Goal: Task Accomplishment & Management: Manage account settings

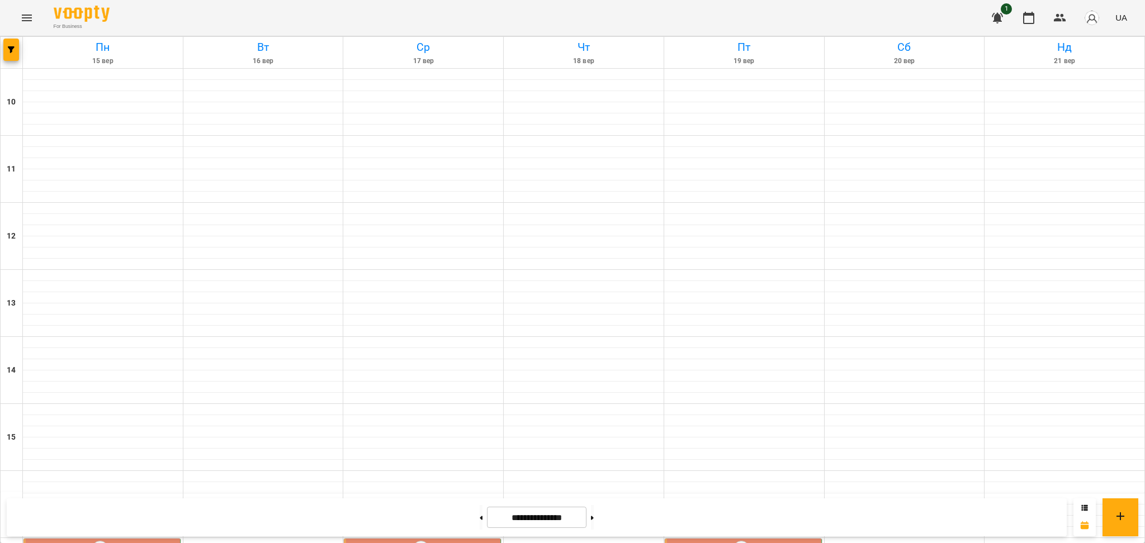
scroll to position [448, 0]
click at [96, 541] on label "5" at bounding box center [100, 549] width 17 height 17
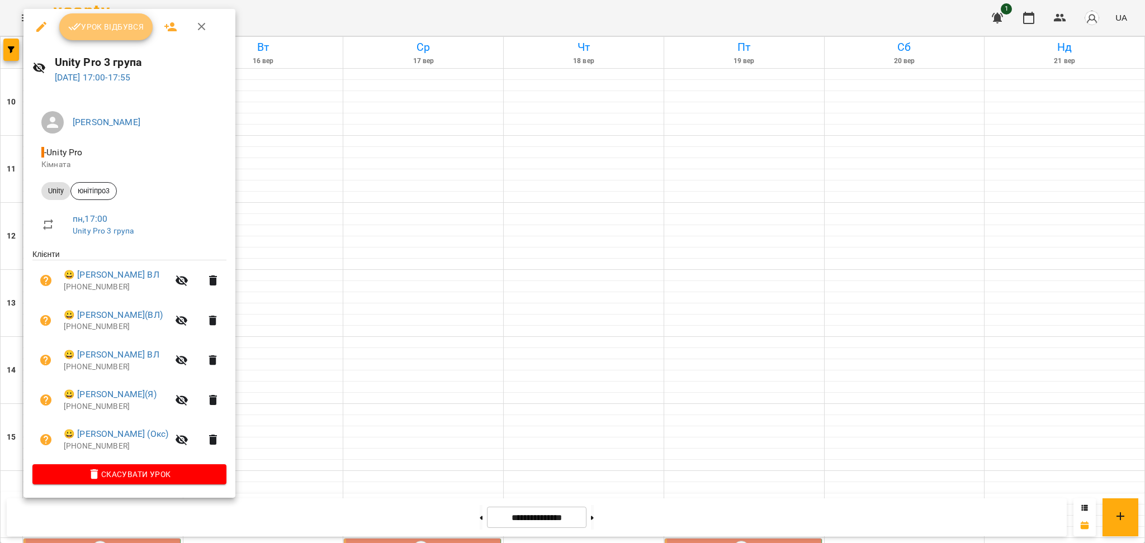
drag, startPoint x: 113, startPoint y: 32, endPoint x: 120, endPoint y: 34, distance: 6.4
click at [120, 34] on span "Урок відбувся" at bounding box center [106, 26] width 76 height 13
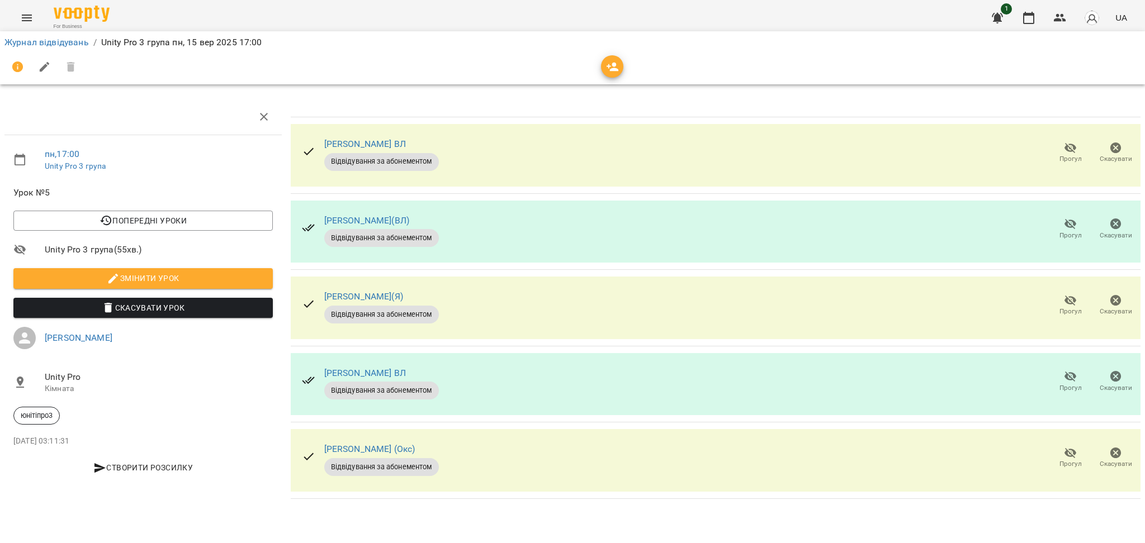
click at [1068, 229] on icon "button" at bounding box center [1070, 223] width 13 height 13
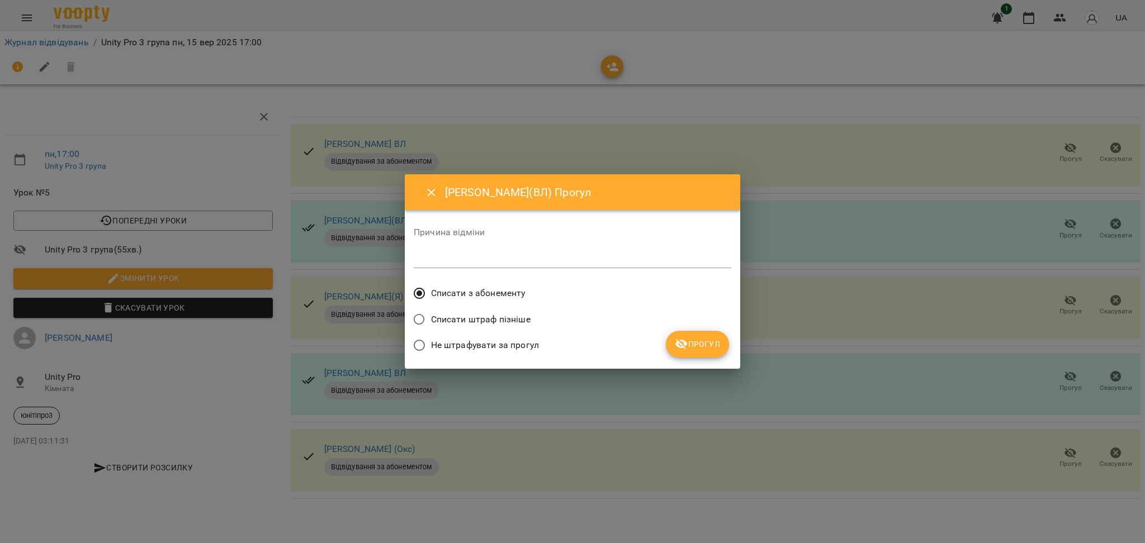
click at [683, 339] on icon "submit" at bounding box center [681, 344] width 13 height 13
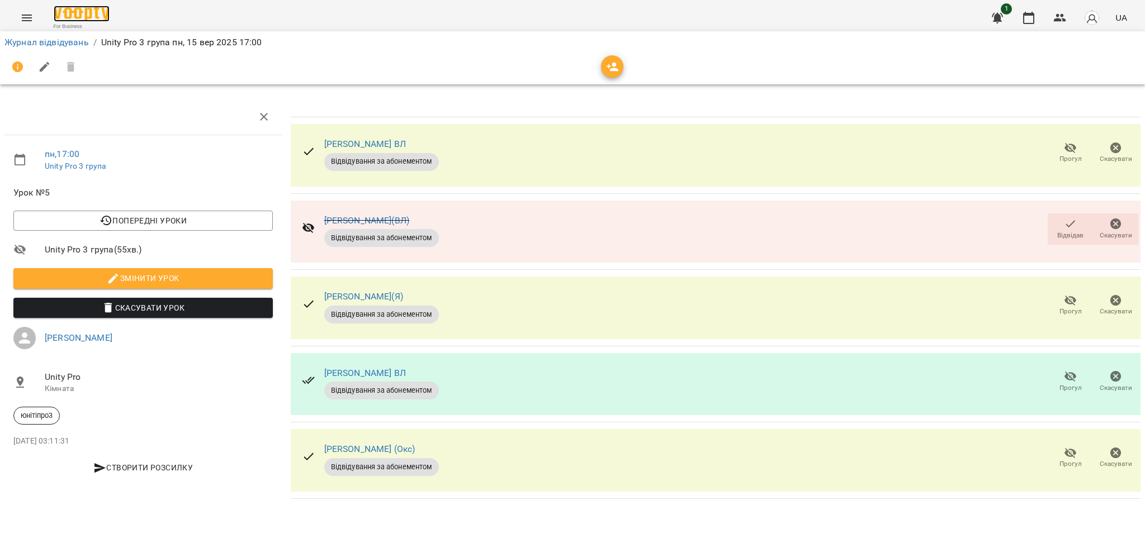
click at [83, 18] on img at bounding box center [82, 14] width 56 height 16
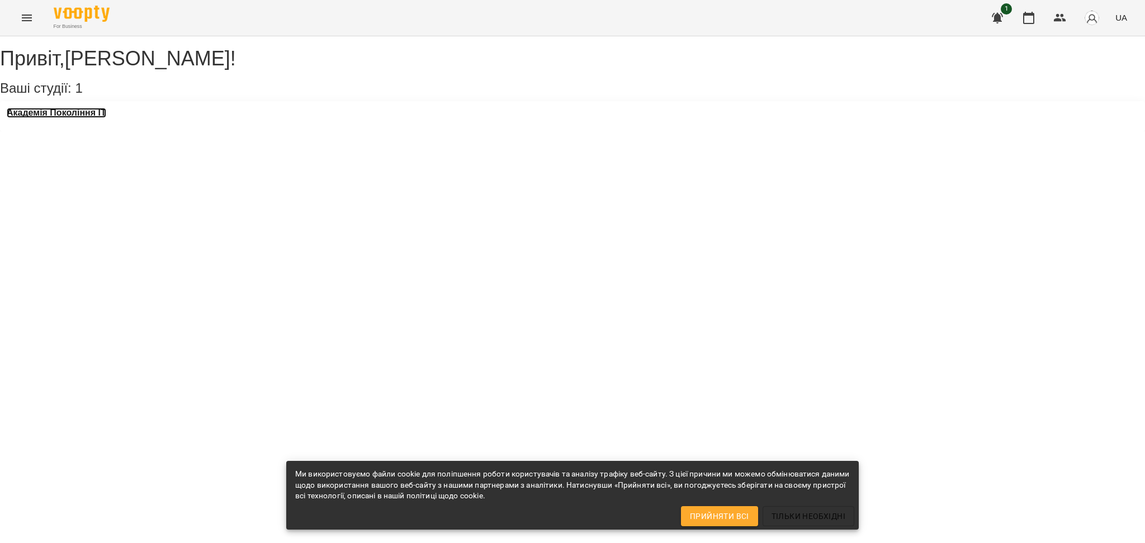
click at [106, 118] on h3 "Академія Покоління ІТ" at bounding box center [56, 113] width 99 height 10
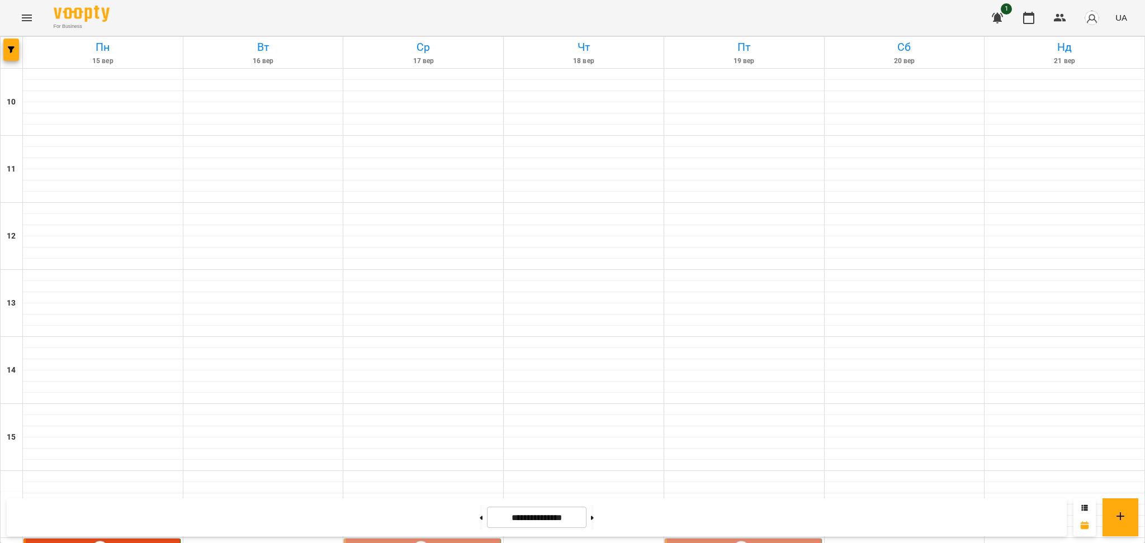
scroll to position [448, 0]
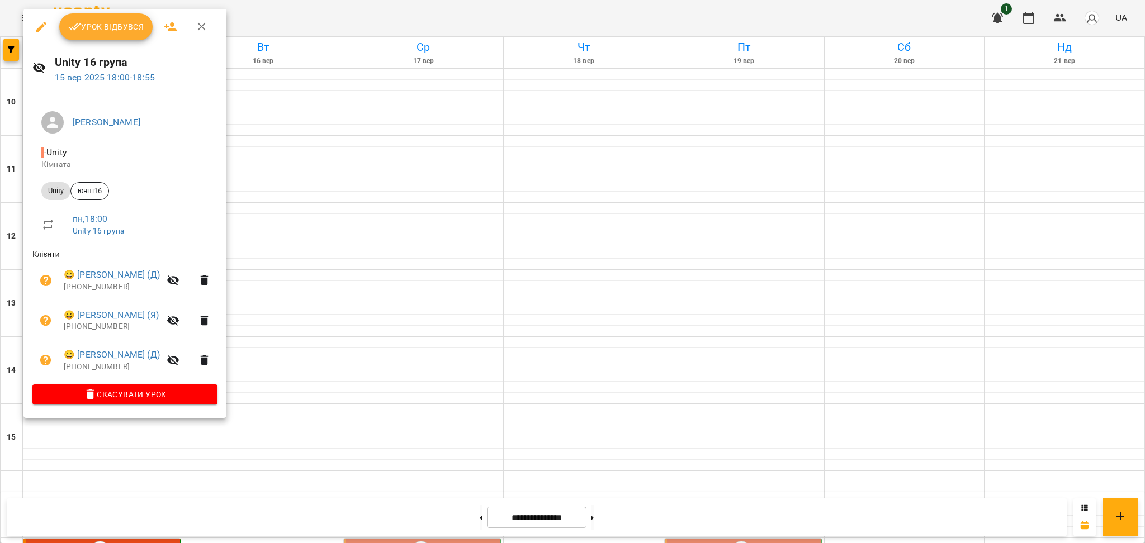
click at [130, 29] on span "Урок відбувся" at bounding box center [106, 26] width 76 height 13
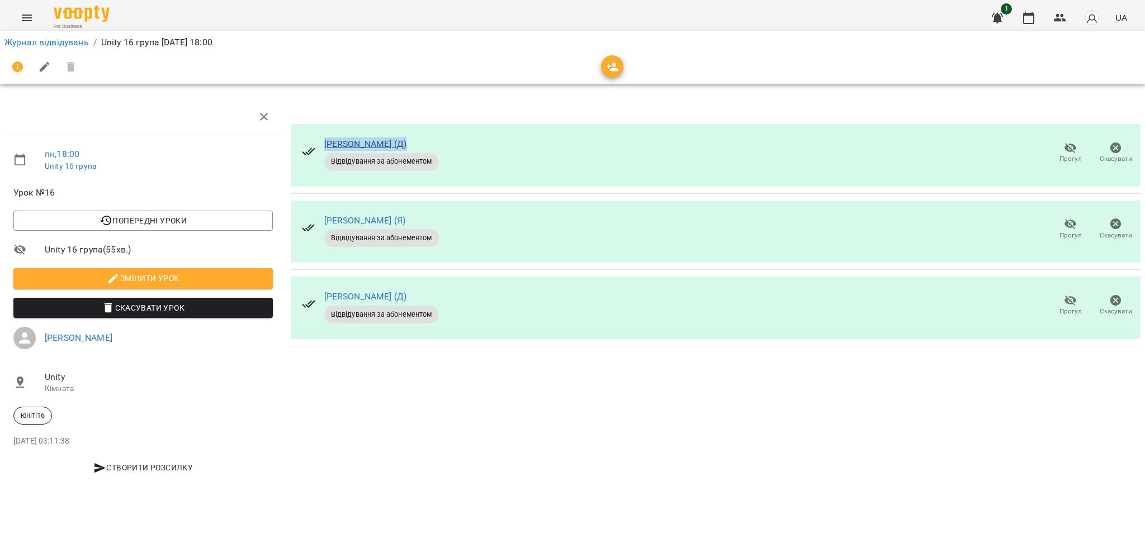
drag, startPoint x: 401, startPoint y: 146, endPoint x: 325, endPoint y: 147, distance: 76.0
click at [325, 147] on div "[PERSON_NAME] (Д)" at bounding box center [381, 144] width 115 height 13
copy link "[PERSON_NAME] (Д)"
click at [68, 14] on img at bounding box center [82, 14] width 56 height 16
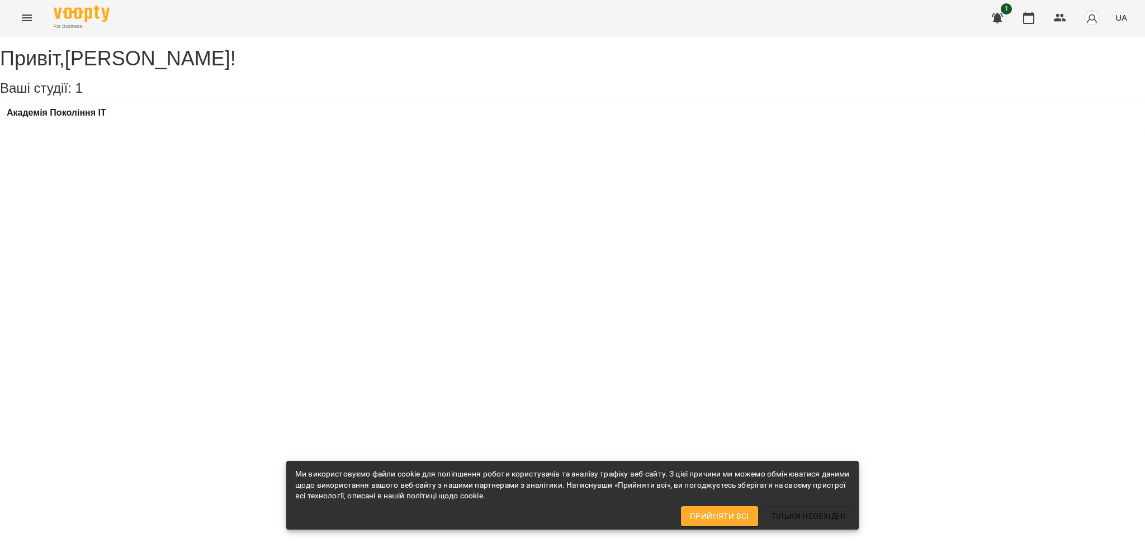
click at [82, 125] on div "Академія Покоління ІТ" at bounding box center [56, 116] width 99 height 17
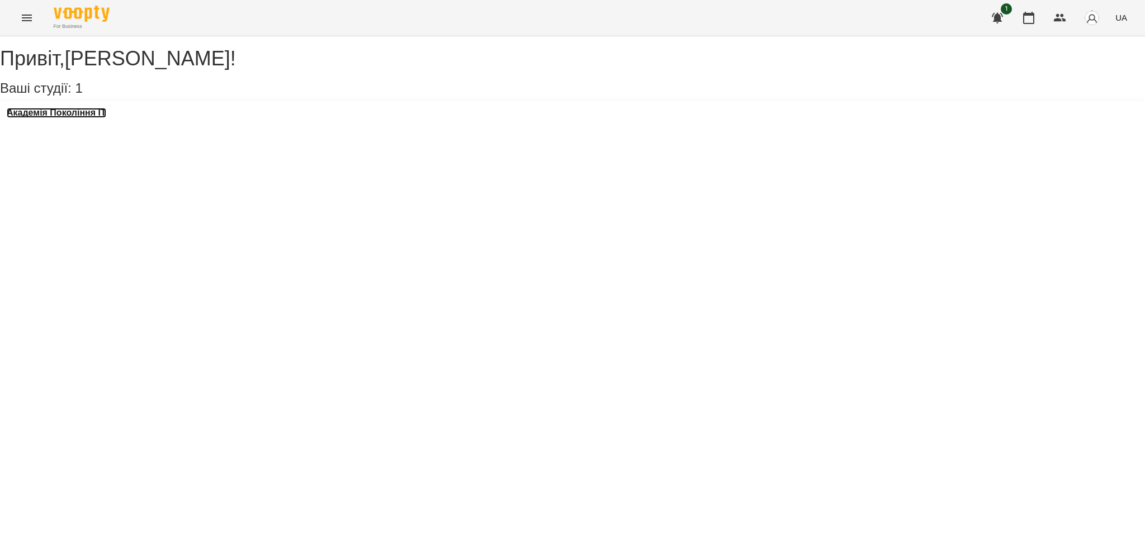
click at [87, 118] on h3 "Академія Покоління ІТ" at bounding box center [56, 113] width 99 height 10
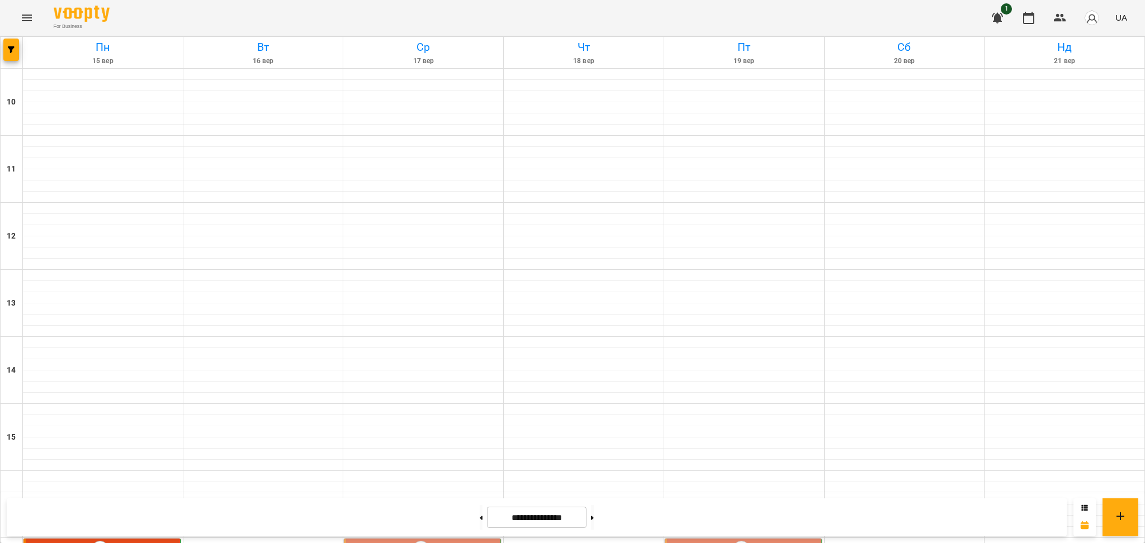
scroll to position [448, 0]
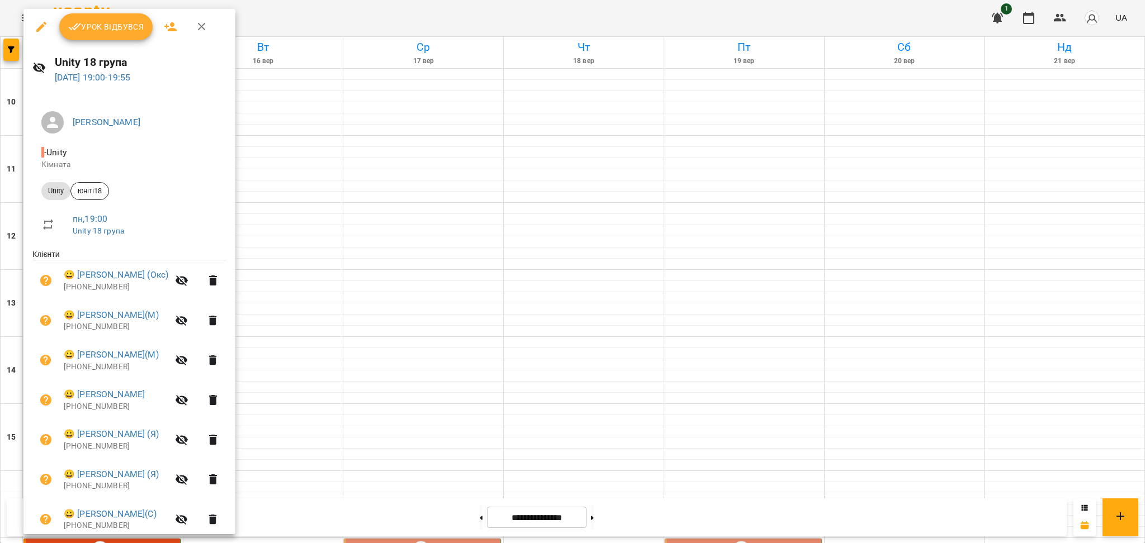
click at [136, 29] on span "Урок відбувся" at bounding box center [106, 26] width 76 height 13
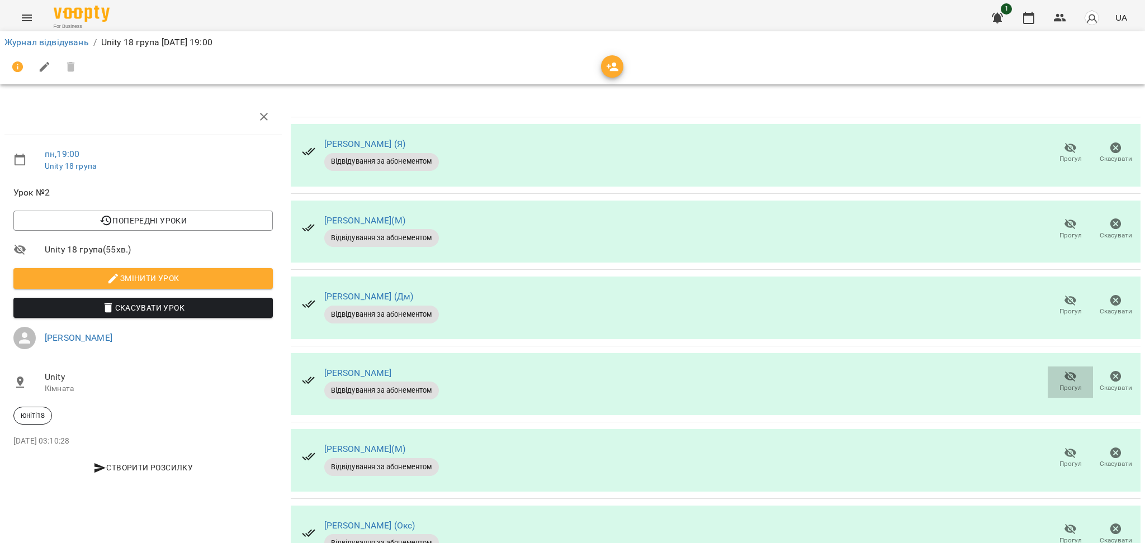
click at [1064, 380] on icon "button" at bounding box center [1070, 376] width 13 height 13
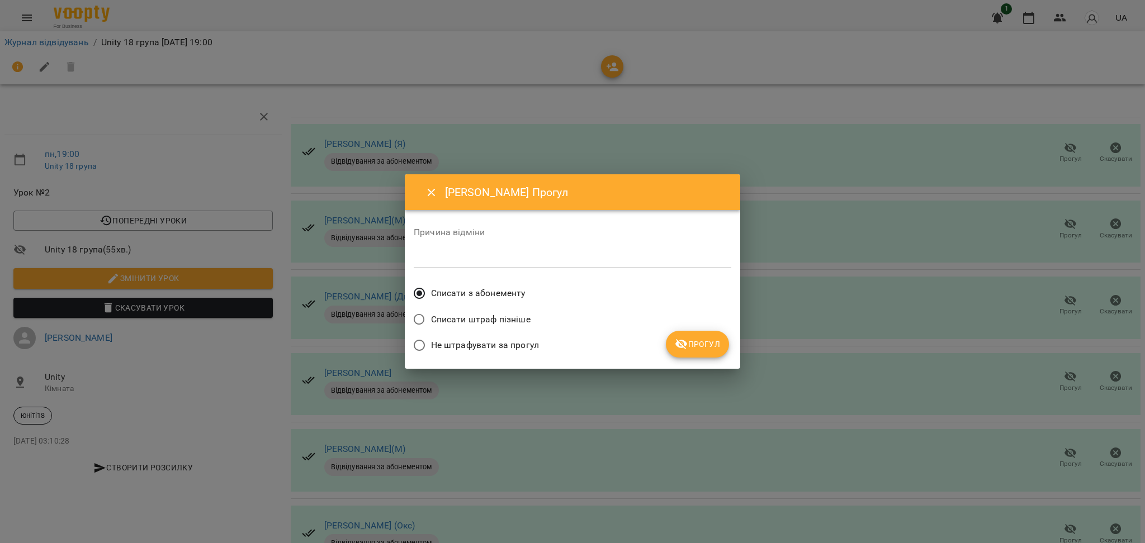
click at [685, 351] on button "Прогул" at bounding box center [697, 344] width 63 height 27
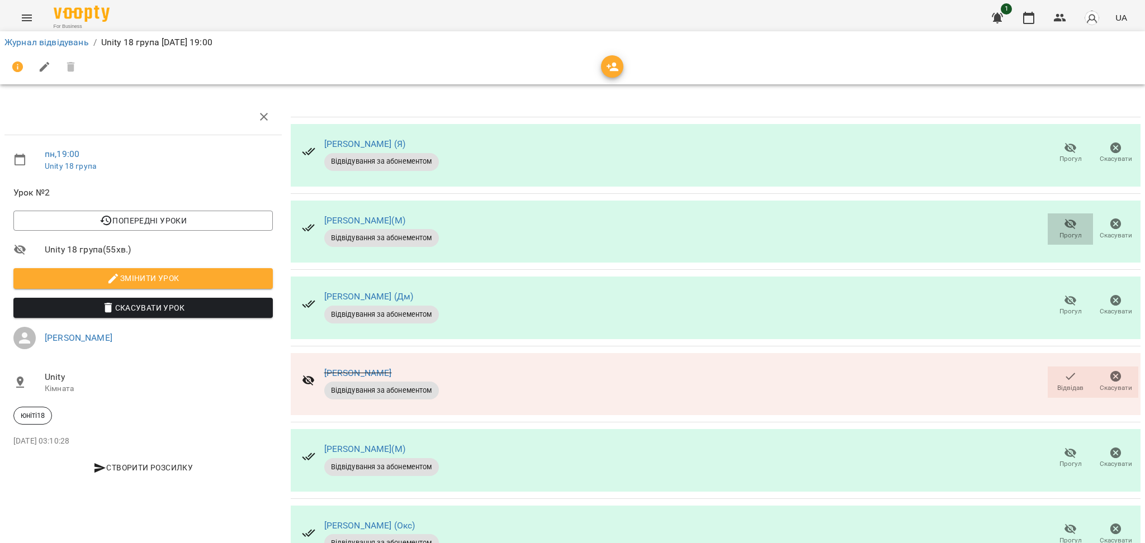
click at [1054, 216] on button "Прогул" at bounding box center [1070, 229] width 45 height 31
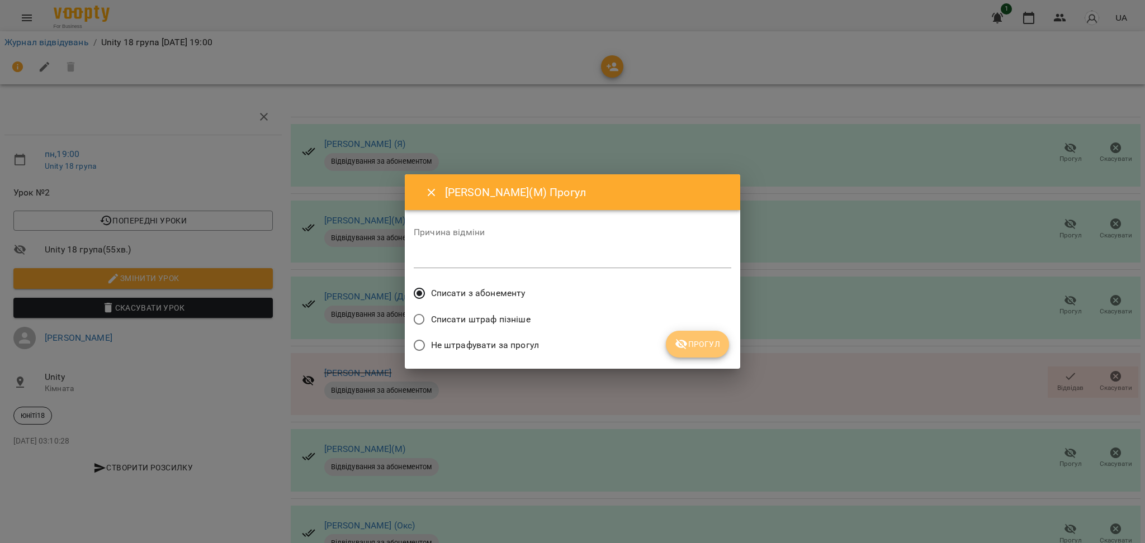
click at [676, 344] on icon "submit" at bounding box center [681, 344] width 13 height 13
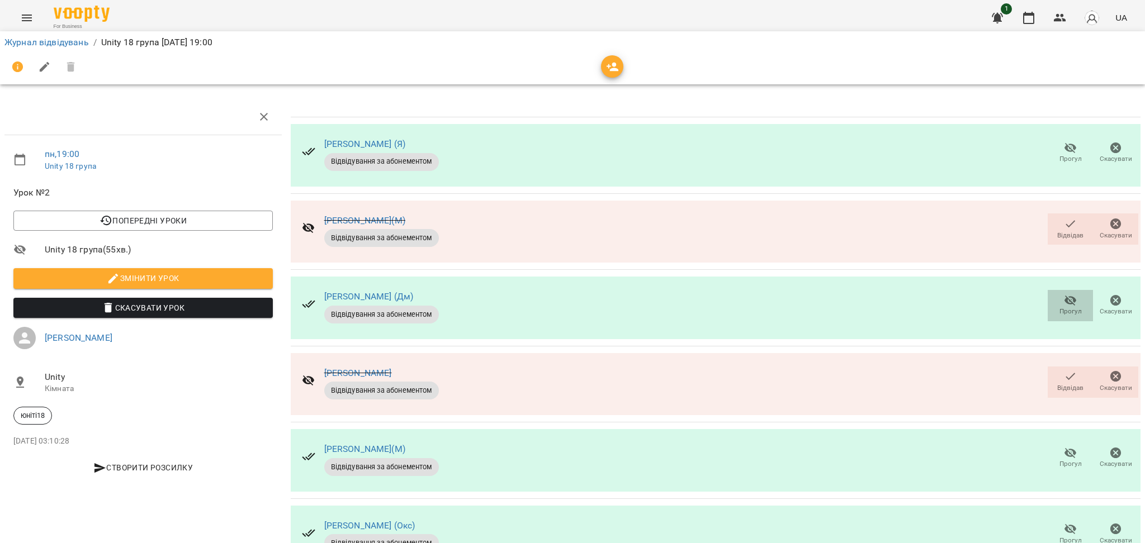
click at [1048, 292] on button "Прогул" at bounding box center [1070, 305] width 45 height 31
